Goal: Navigation & Orientation: Find specific page/section

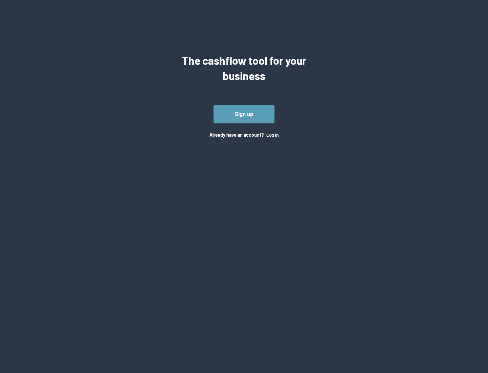
click at [272, 135] on button "Log In" at bounding box center [272, 134] width 12 height 5
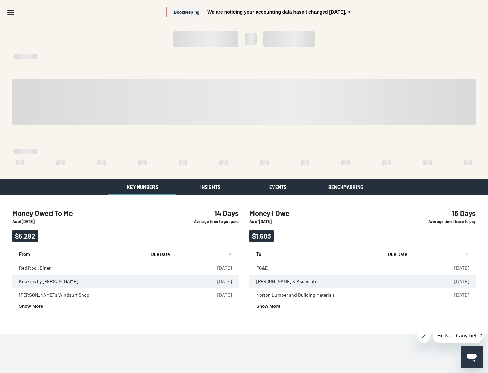
click at [210, 187] on button "Insights" at bounding box center [210, 187] width 68 height 16
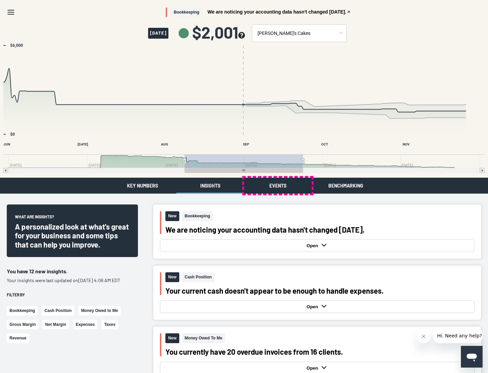
click at [278, 185] on button "Events" at bounding box center [278, 186] width 68 height 16
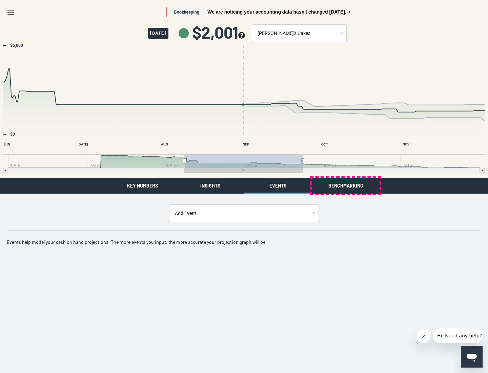
click at [346, 185] on button "Benchmarking" at bounding box center [346, 186] width 68 height 16
